Goal: Navigation & Orientation: Find specific page/section

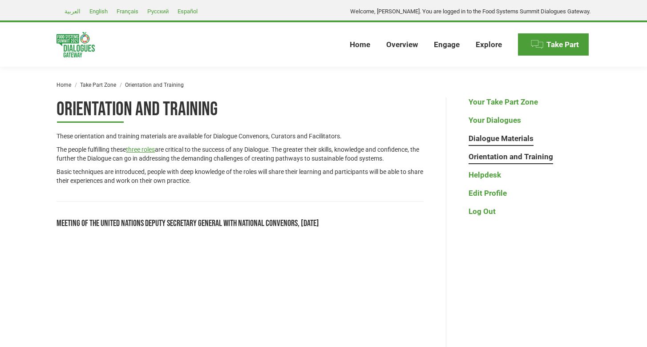
click at [506, 137] on link "Dialogue Materials" at bounding box center [501, 138] width 65 height 9
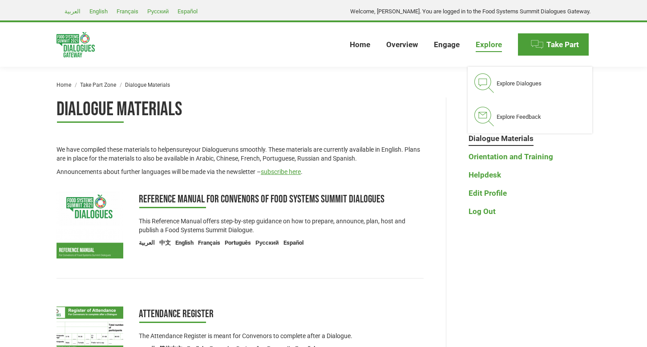
click at [478, 46] on span "Explore" at bounding box center [489, 44] width 26 height 9
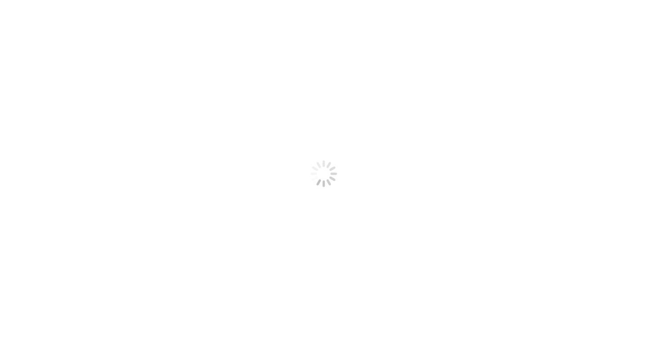
select select
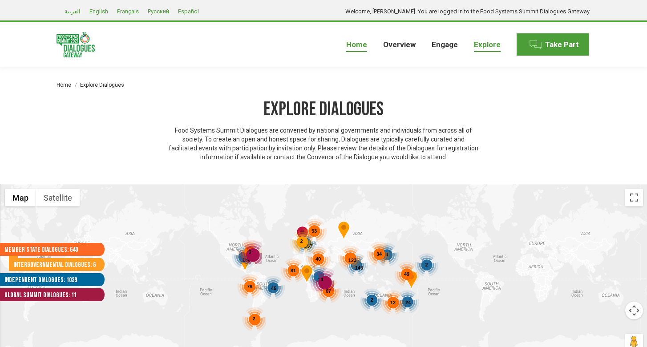
click at [359, 49] on span "Home" at bounding box center [356, 44] width 21 height 9
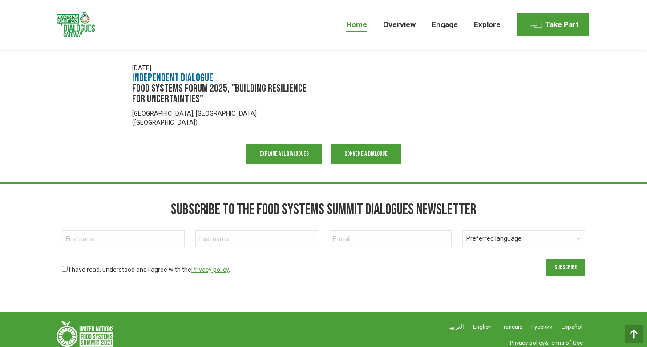
scroll to position [765, 0]
click at [93, 329] on img at bounding box center [85, 334] width 57 height 25
